Goal: Information Seeking & Learning: Learn about a topic

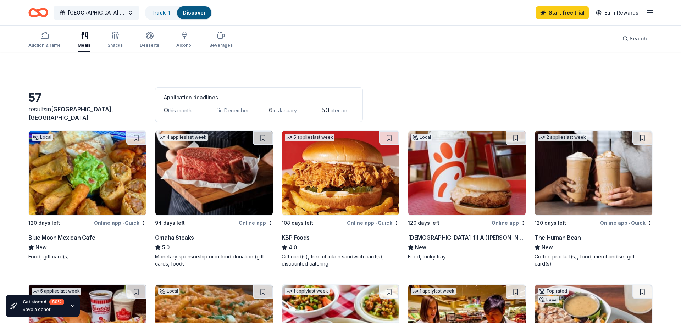
scroll to position [544, 0]
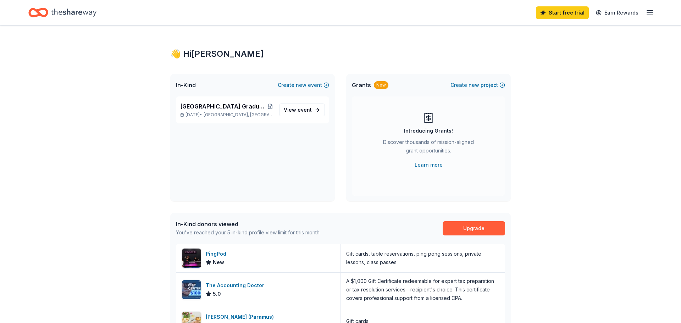
click at [582, 241] on div "👋 Hi Theresa In-Kind Create new event Waldwick High School Graduation Ball/Annu…" at bounding box center [340, 273] width 681 height 495
click at [235, 104] on span "[GEOGRAPHIC_DATA] Graduation Ball/Annual Fashion Show 2026" at bounding box center [223, 106] width 87 height 9
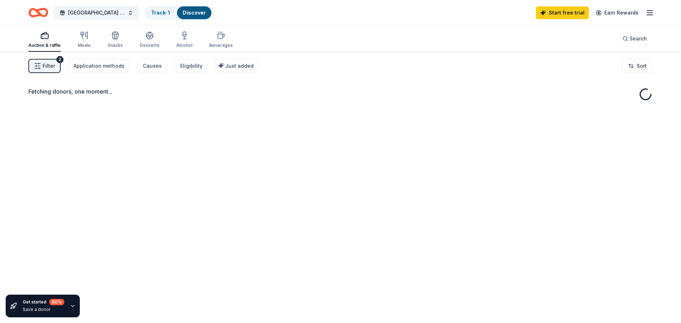
click at [235, 104] on div "Fetching donors, one moment..." at bounding box center [340, 213] width 681 height 323
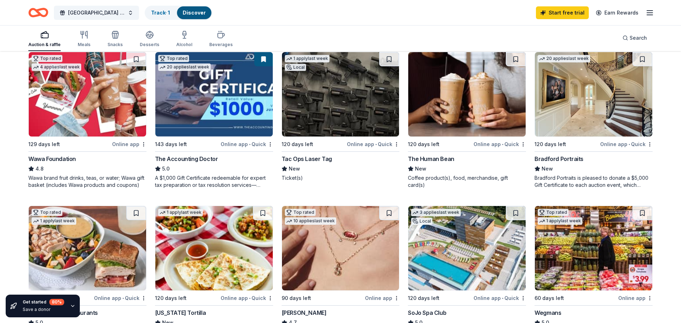
scroll to position [386, 0]
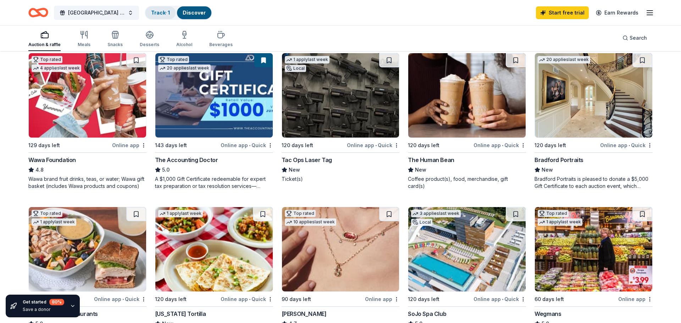
click at [161, 14] on link "Track · 1" at bounding box center [160, 13] width 19 height 6
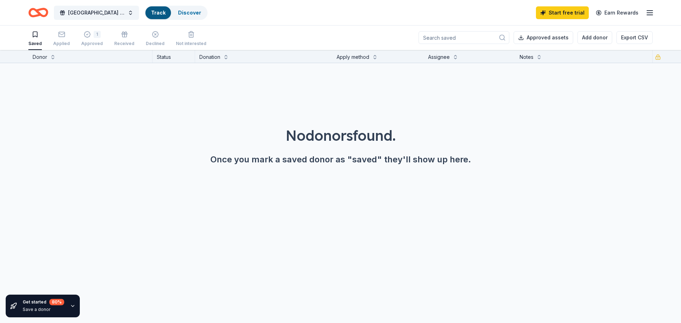
scroll to position [0, 0]
click at [94, 38] on div "1 Approved" at bounding box center [92, 39] width 22 height 16
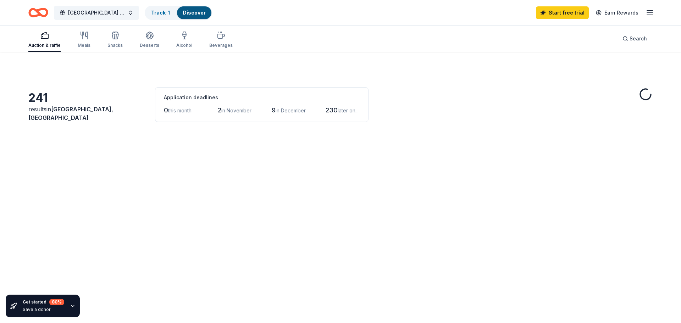
scroll to position [386, 0]
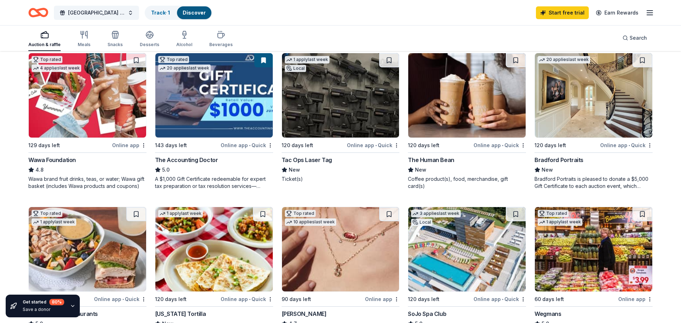
click at [200, 12] on link "Discover" at bounding box center [194, 13] width 23 height 6
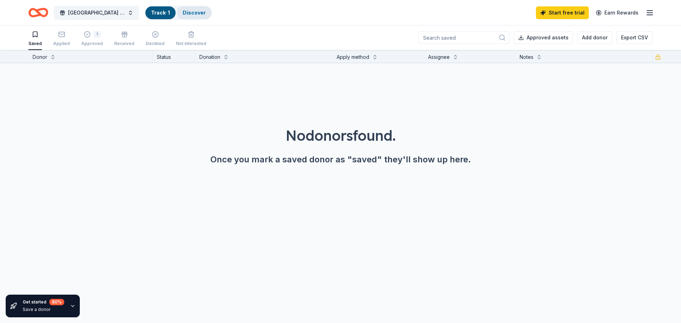
scroll to position [0, 0]
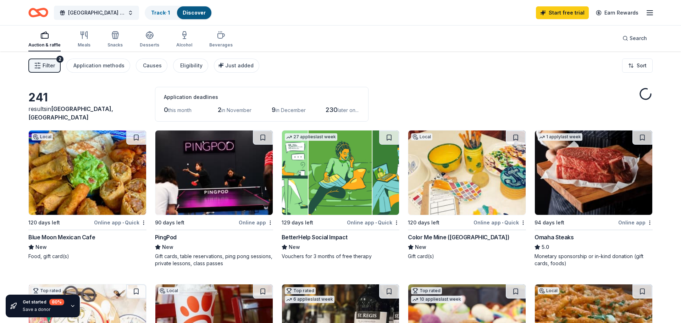
scroll to position [386, 0]
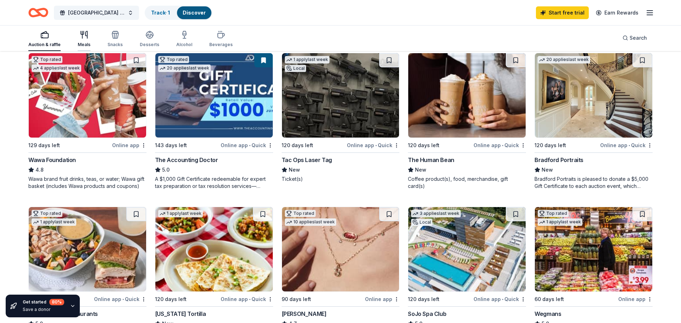
click at [87, 38] on icon "button" at bounding box center [84, 35] width 9 height 9
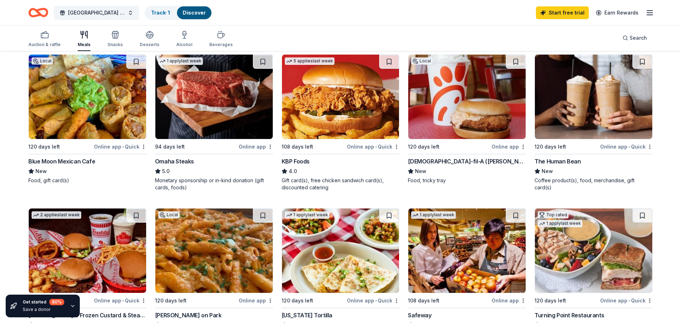
scroll to position [85, 0]
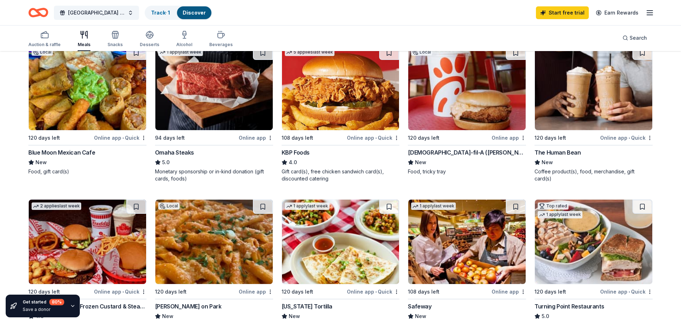
click at [183, 151] on div "Omaha Steaks" at bounding box center [174, 152] width 39 height 9
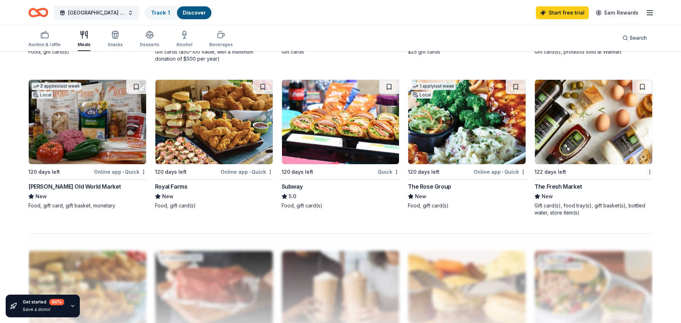
scroll to position [454, 0]
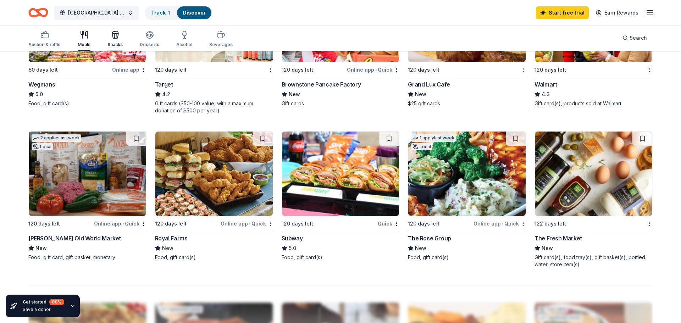
click at [110, 39] on div "Snacks" at bounding box center [114, 39] width 15 height 17
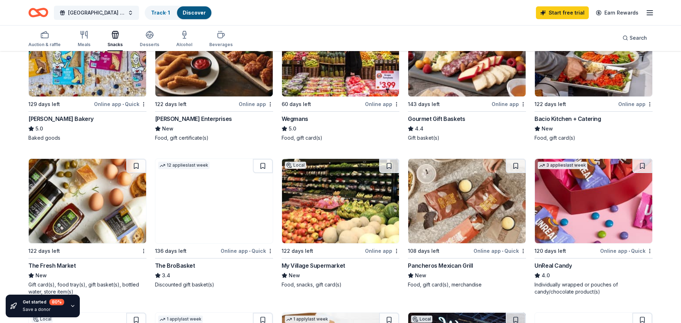
scroll to position [284, 0]
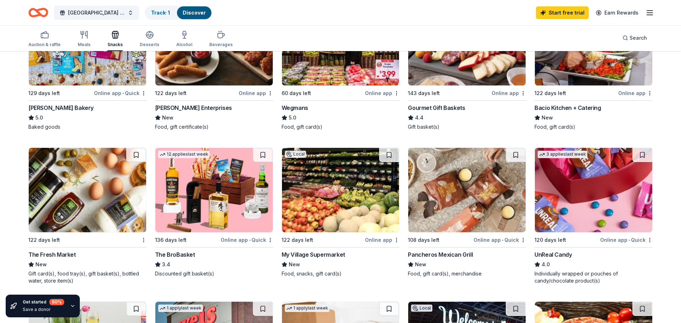
click at [187, 258] on div "The BroBasket" at bounding box center [175, 254] width 40 height 9
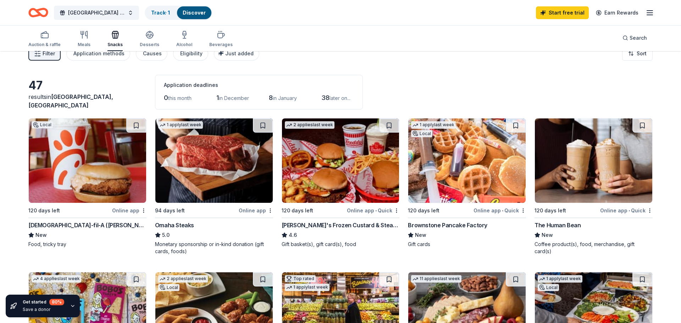
scroll to position [0, 0]
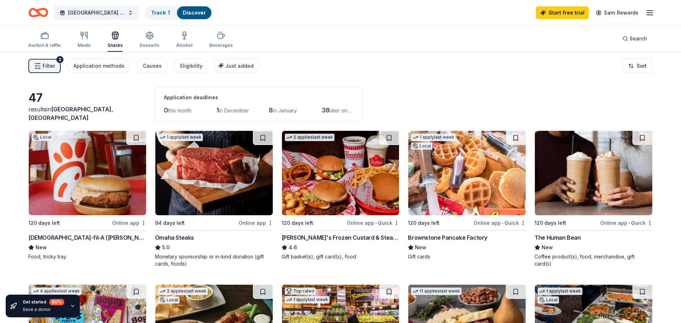
click at [180, 239] on div "Omaha Steaks" at bounding box center [174, 237] width 39 height 9
click at [147, 39] on icon "button" at bounding box center [149, 38] width 6 height 2
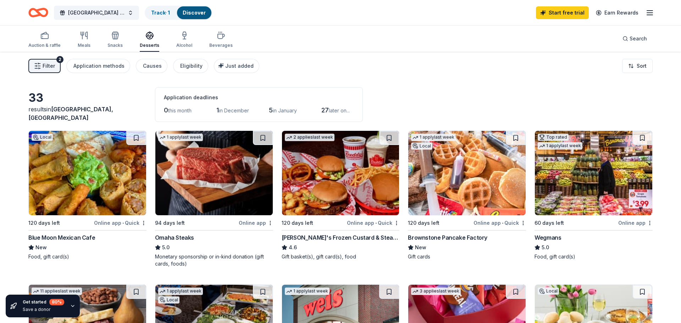
click at [184, 44] on div "Alcohol" at bounding box center [184, 46] width 16 height 6
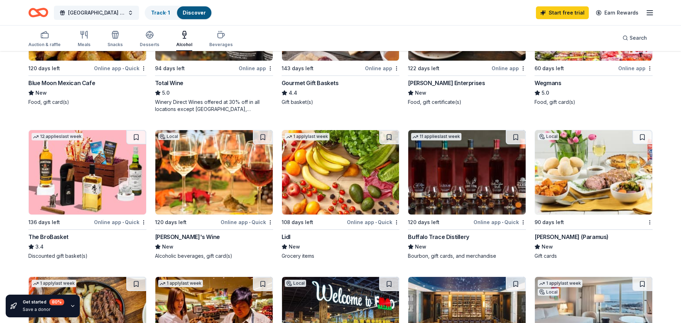
scroll to position [156, 0]
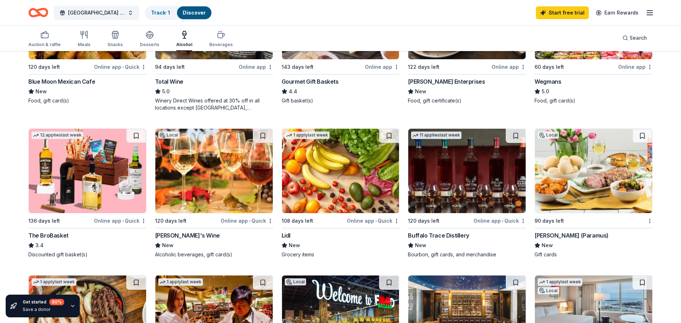
click at [436, 236] on div "Buffalo Trace Distillery" at bounding box center [438, 235] width 61 height 9
click at [658, 247] on div "19 results in Waldwick, NJ Application deadlines 0 this month 2 in December 5 i…" at bounding box center [340, 313] width 681 height 834
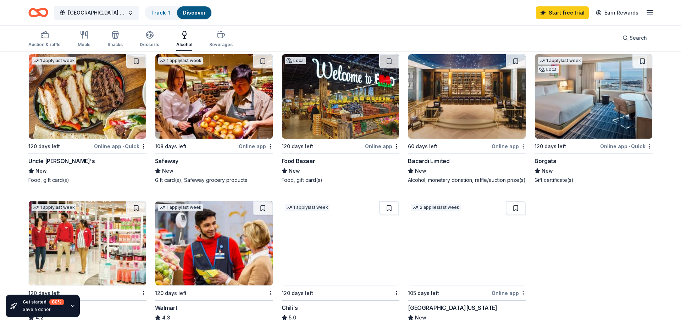
scroll to position [369, 0]
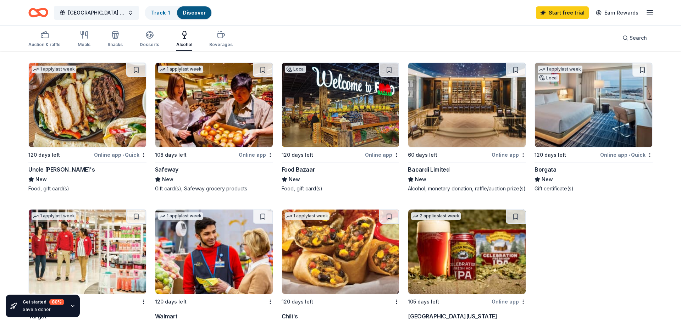
click at [548, 169] on div "Borgata" at bounding box center [546, 169] width 22 height 9
click at [551, 171] on div "Borgata" at bounding box center [546, 169] width 22 height 9
click at [649, 12] on icon "button" at bounding box center [650, 13] width 9 height 9
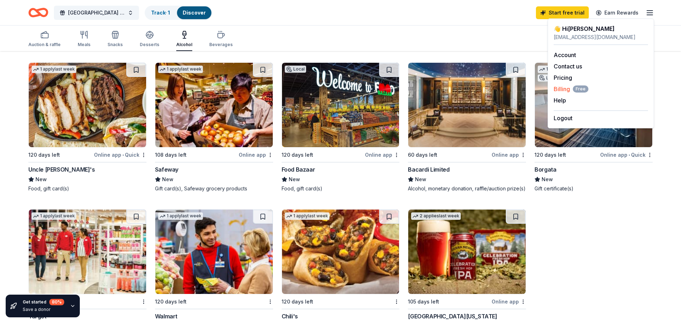
click at [561, 88] on span "Billing Free" at bounding box center [571, 89] width 35 height 9
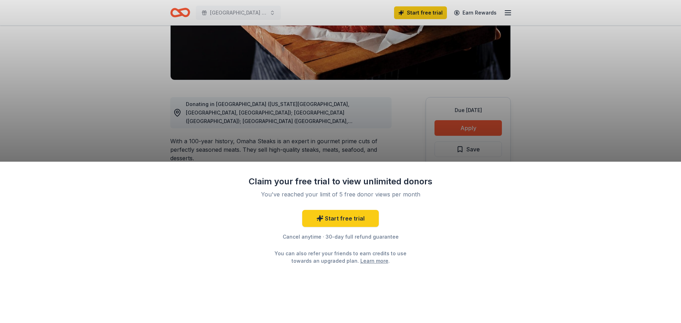
scroll to position [136, 0]
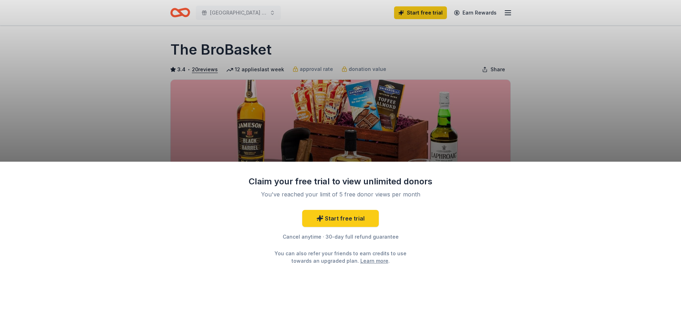
click at [366, 262] on link "Learn more" at bounding box center [374, 260] width 28 height 7
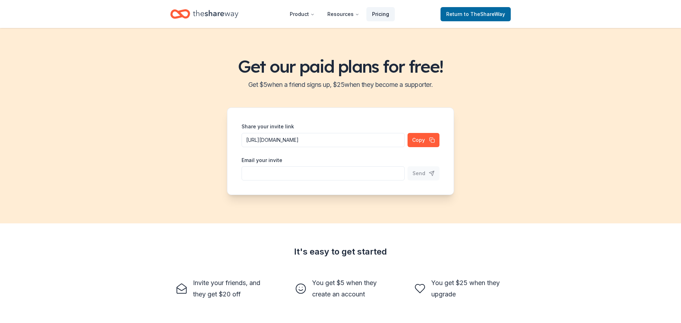
click at [379, 15] on link "Pricing" at bounding box center [380, 14] width 28 height 14
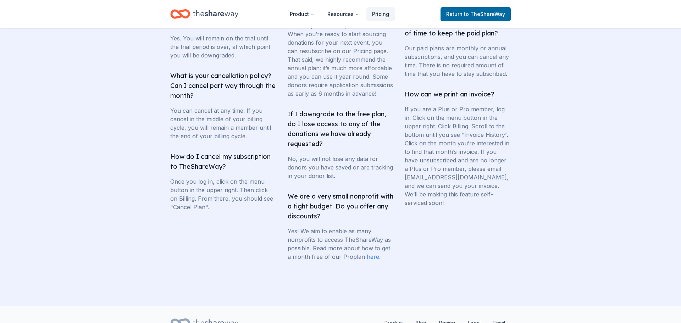
scroll to position [1318, 0]
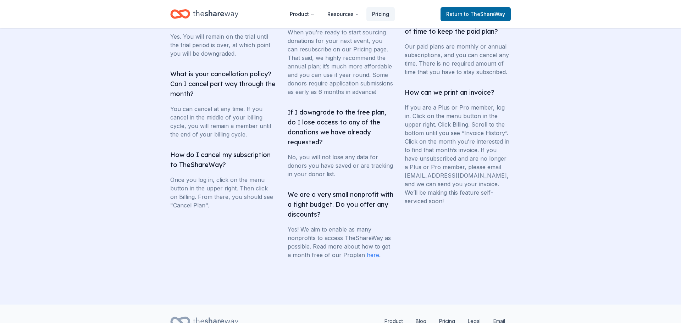
click at [372, 259] on link "here" at bounding box center [373, 254] width 12 height 7
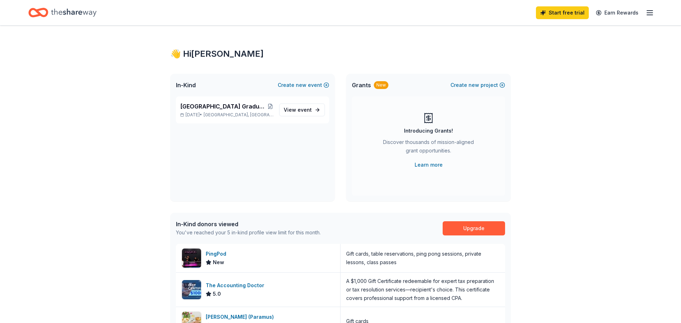
click at [648, 11] on icon "button" at bounding box center [650, 13] width 9 height 9
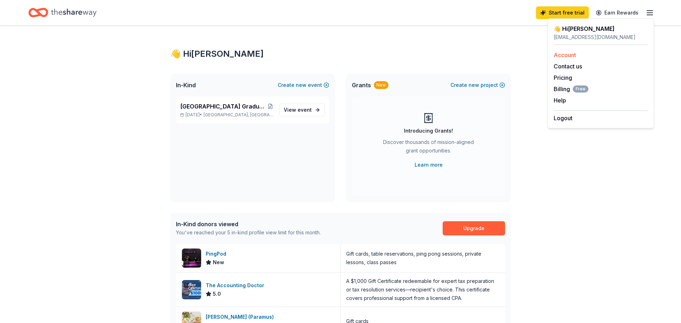
click at [572, 52] on link "Account" at bounding box center [565, 54] width 22 height 7
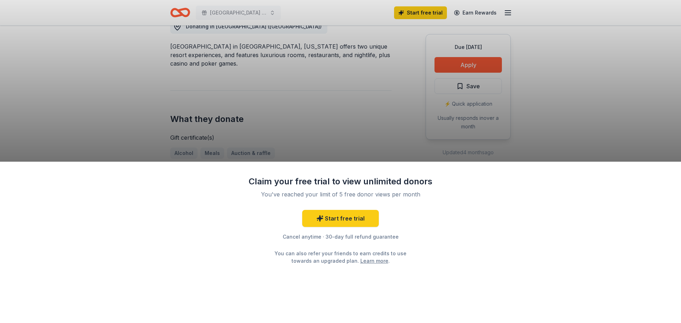
scroll to position [227, 0]
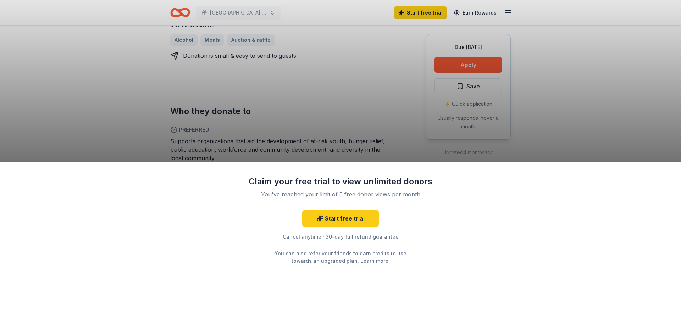
scroll to position [326, 0]
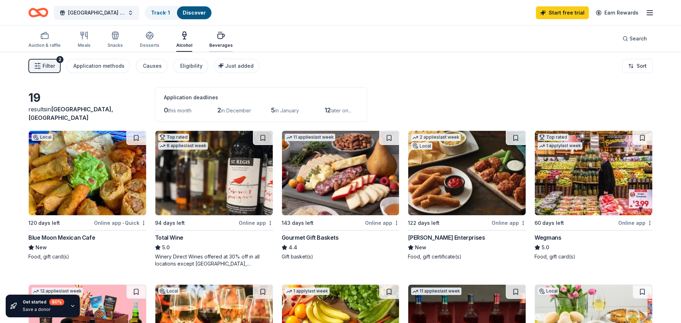
click at [223, 40] on div "Beverages" at bounding box center [220, 39] width 23 height 17
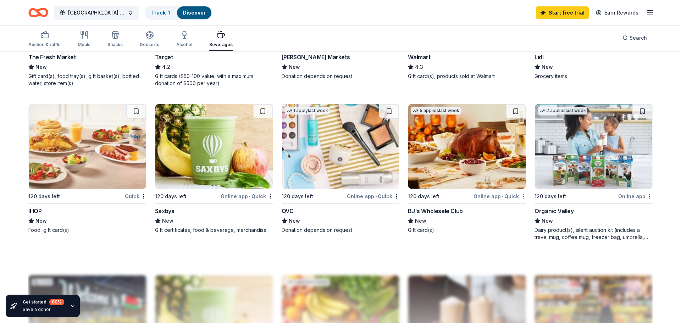
scroll to position [511, 0]
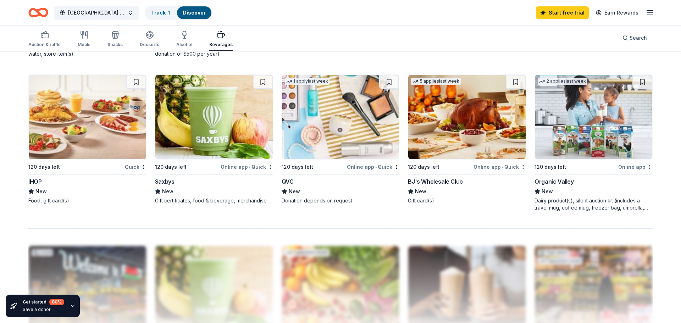
click at [290, 180] on div "QVC" at bounding box center [288, 181] width 12 height 9
click at [288, 182] on div "QVC" at bounding box center [288, 181] width 12 height 9
click at [46, 35] on icon "button" at bounding box center [44, 35] width 9 height 9
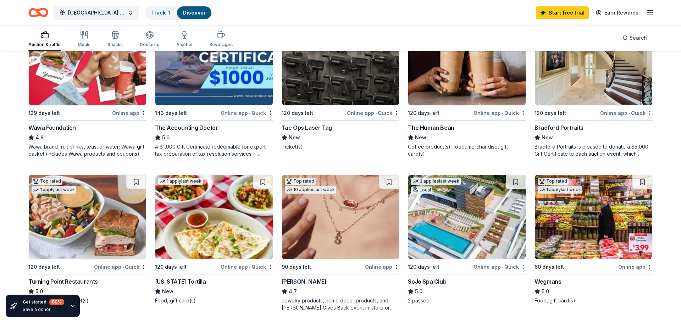
scroll to position [411, 0]
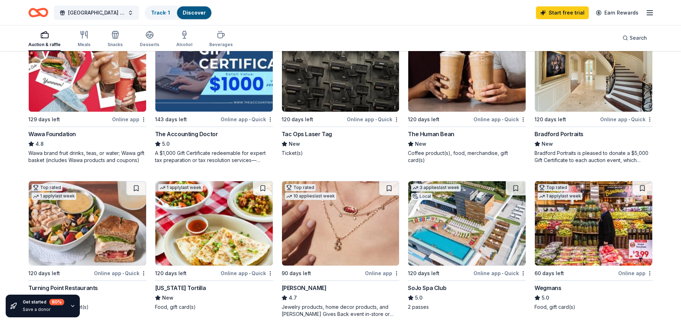
click at [562, 133] on div "Bradford Portraits" at bounding box center [559, 134] width 49 height 9
click at [574, 133] on div "Bradford Portraits" at bounding box center [559, 134] width 49 height 9
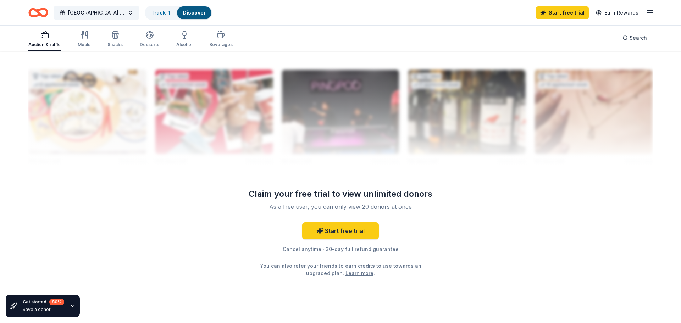
scroll to position [708, 0]
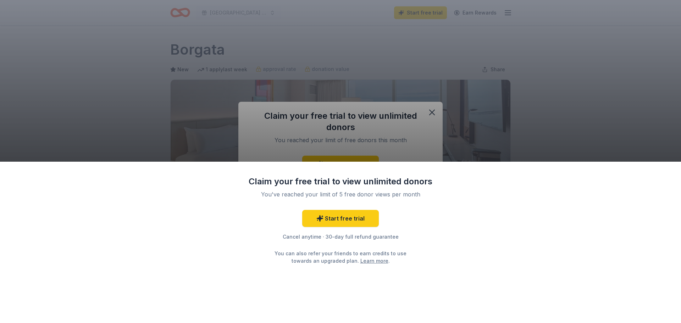
click at [431, 113] on div "Claim your free trial to view unlimited donors You've reached your limit of 5 f…" at bounding box center [340, 161] width 681 height 323
click at [486, 121] on div "Claim your free trial to view unlimited donors You've reached your limit of 5 f…" at bounding box center [340, 161] width 681 height 323
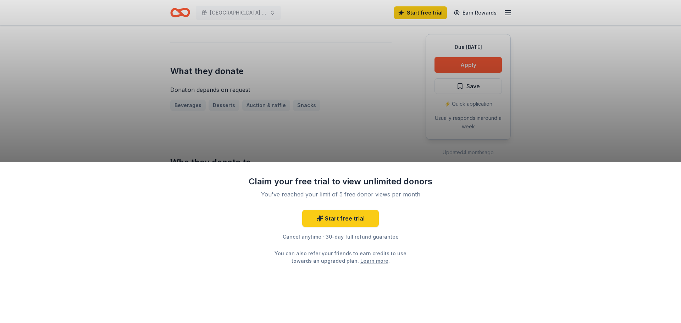
scroll to position [270, 0]
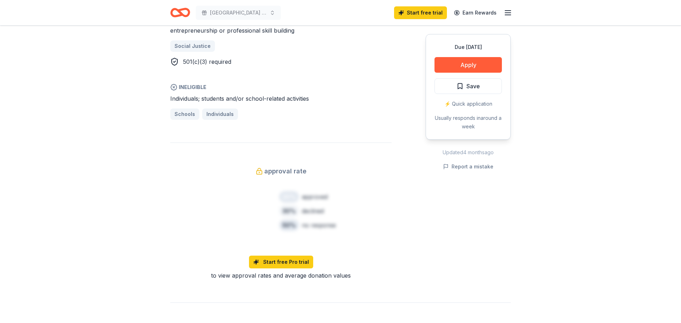
scroll to position [440, 0]
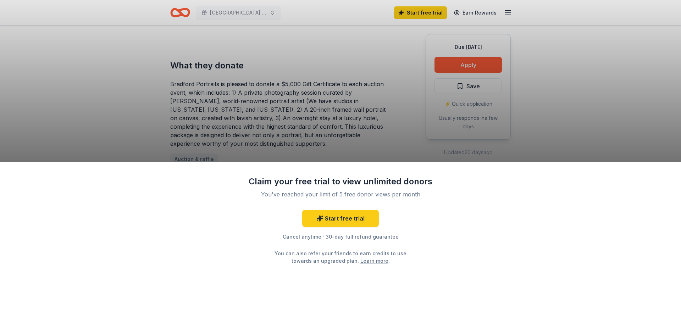
scroll to position [284, 0]
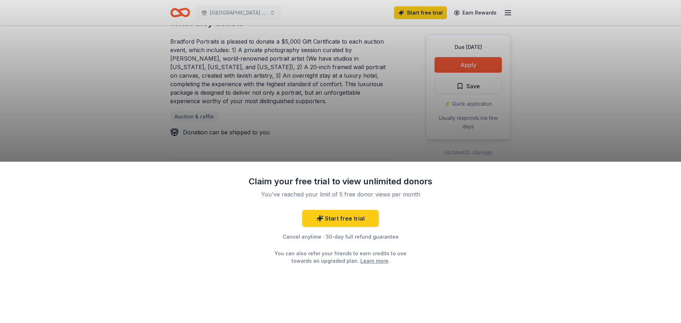
scroll to position [326, 0]
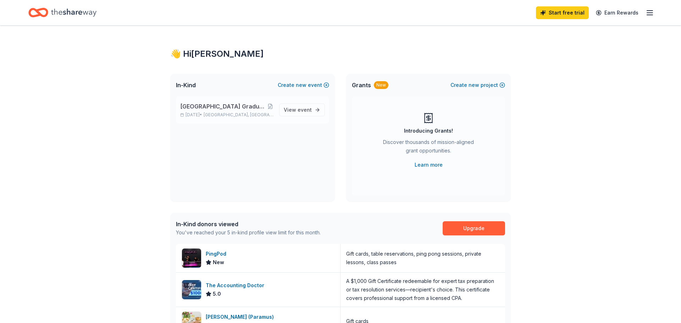
click at [217, 110] on span "[GEOGRAPHIC_DATA] Graduation Ball/Annual Fashion Show 2026" at bounding box center [223, 106] width 87 height 9
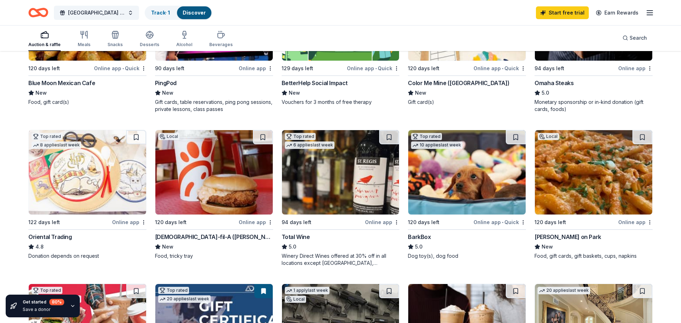
scroll to position [170, 0]
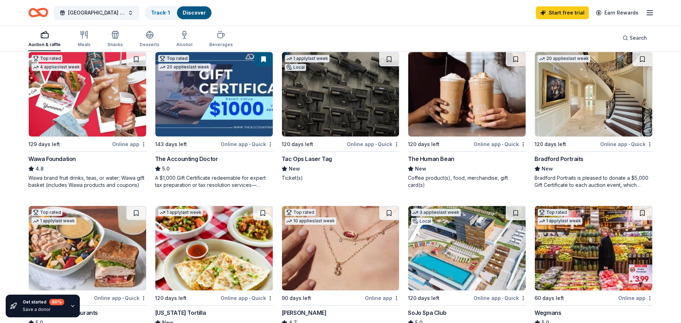
scroll to position [397, 0]
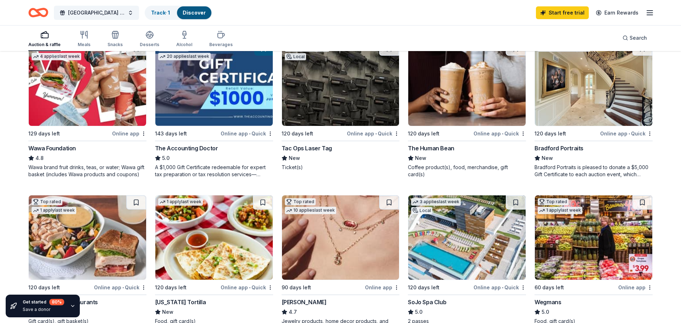
click at [320, 148] on div "Tac Ops Laser Tag" at bounding box center [307, 148] width 50 height 9
click at [667, 196] on div "241 results in Waldwick, NJ Application deadlines 0 this month 2 in November 9 …" at bounding box center [340, 144] width 681 height 979
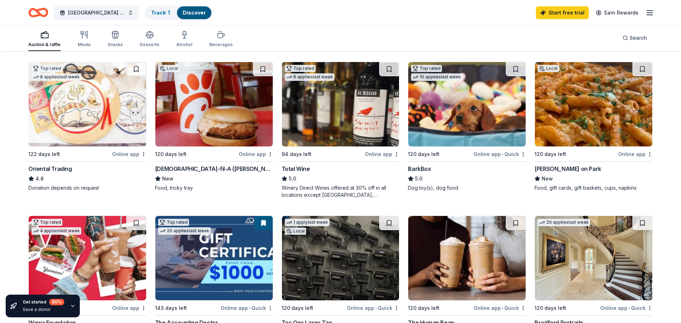
scroll to position [199, 0]
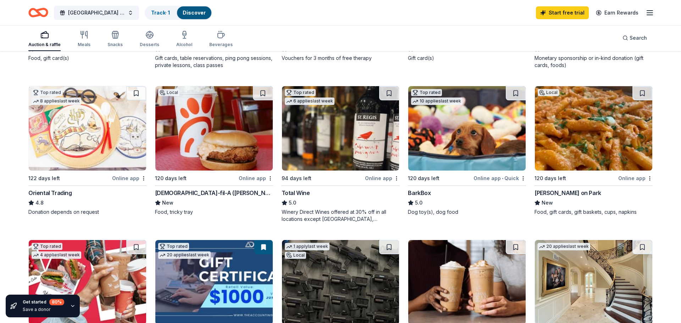
click at [304, 194] on div "Total Wine" at bounding box center [296, 193] width 28 height 9
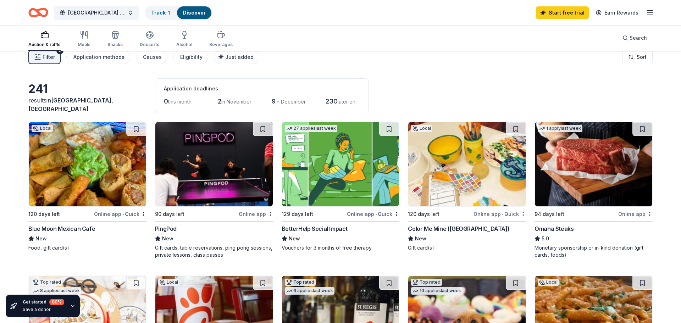
scroll to position [0, 0]
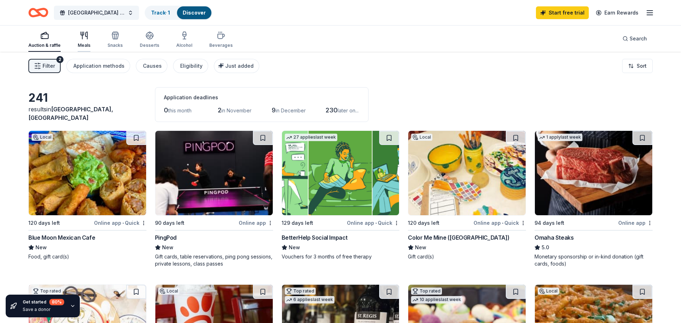
click at [83, 39] on icon "button" at bounding box center [84, 35] width 9 height 9
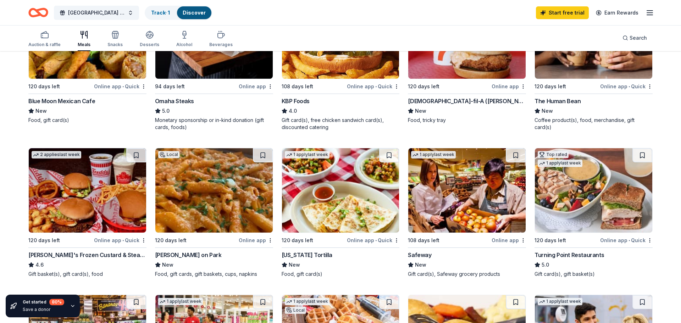
scroll to position [128, 0]
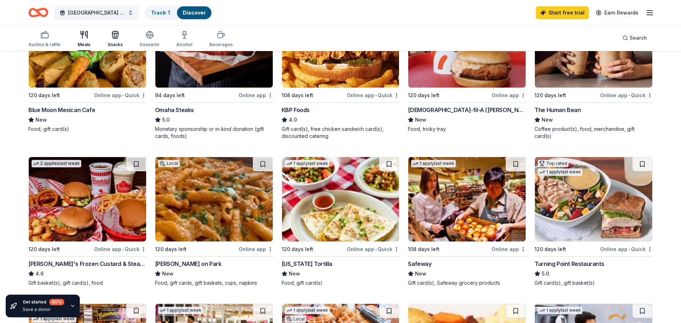
click at [115, 34] on icon "button" at bounding box center [115, 35] width 9 height 9
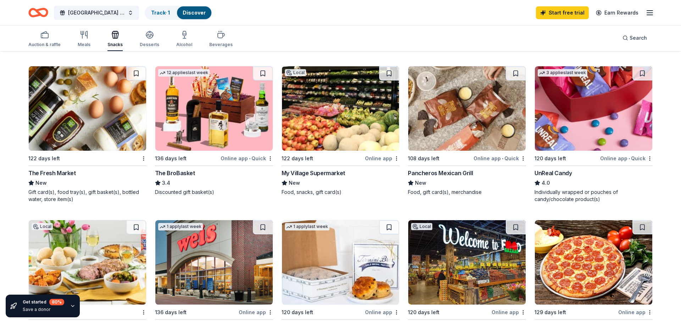
scroll to position [369, 0]
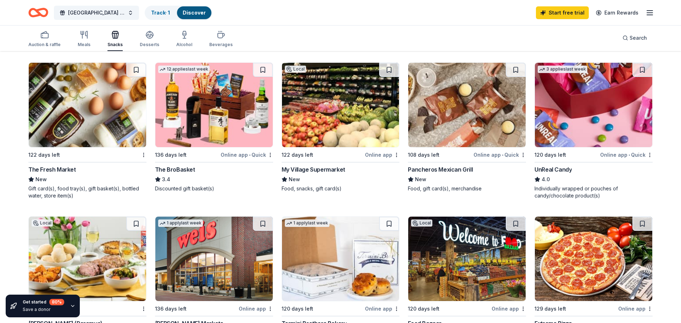
click at [564, 170] on div "UnReal Candy" at bounding box center [553, 169] width 37 height 9
click at [546, 170] on div "UnReal Candy" at bounding box center [553, 169] width 37 height 9
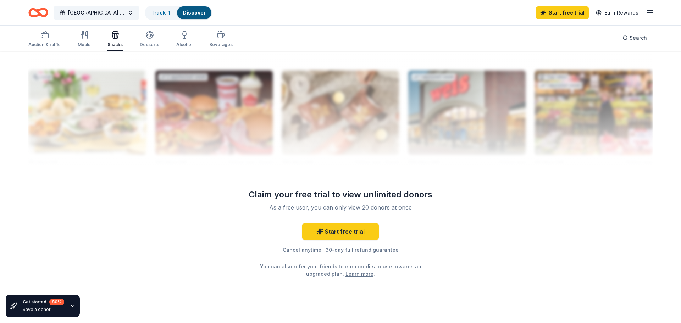
scroll to position [693, 0]
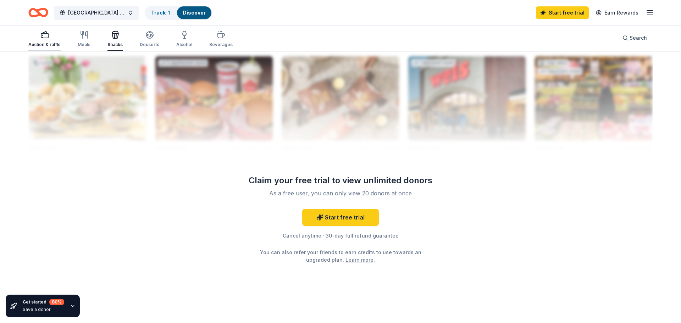
click at [44, 38] on icon "button" at bounding box center [44, 35] width 9 height 9
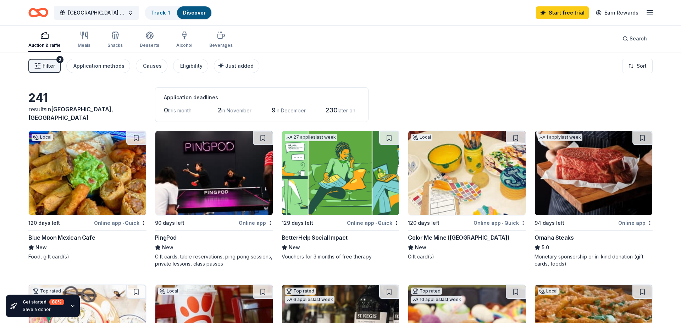
click at [651, 11] on icon "button" at bounding box center [650, 13] width 9 height 9
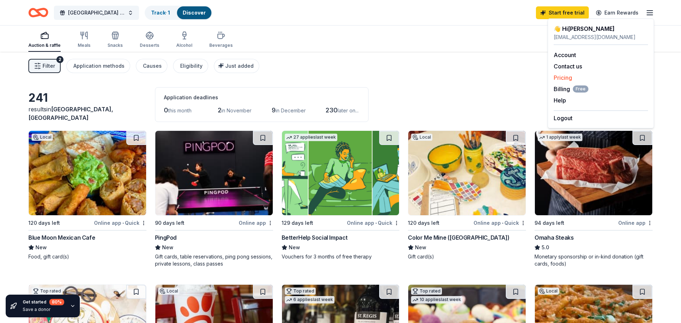
click at [566, 78] on link "Pricing" at bounding box center [563, 77] width 18 height 7
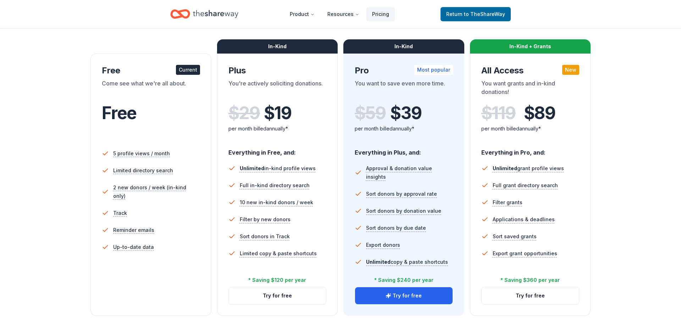
scroll to position [99, 0]
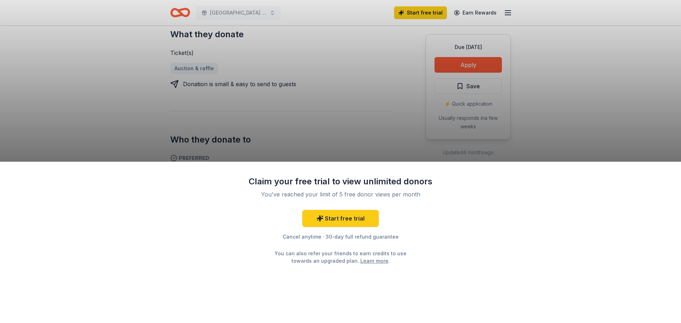
scroll to position [298, 0]
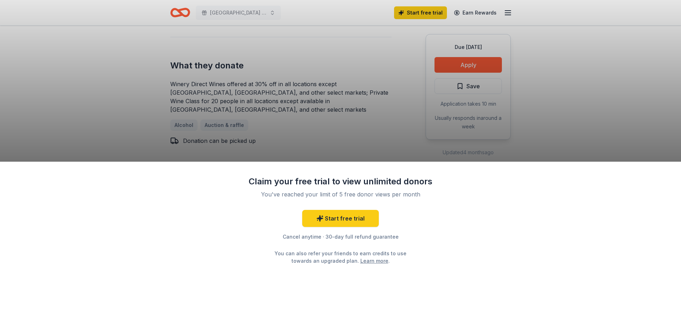
scroll to position [284, 0]
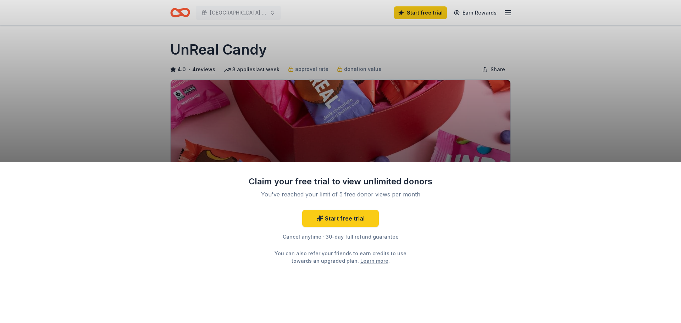
scroll to position [270, 0]
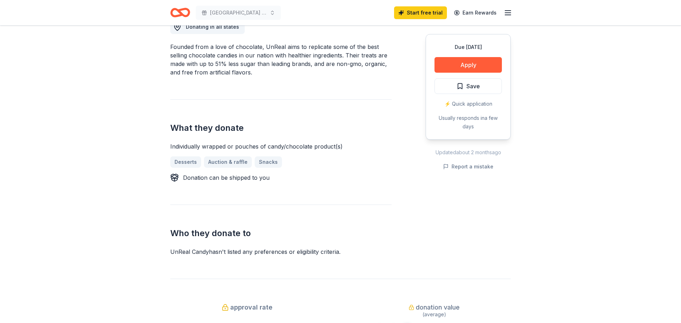
scroll to position [213, 0]
